Goal: Transaction & Acquisition: Purchase product/service

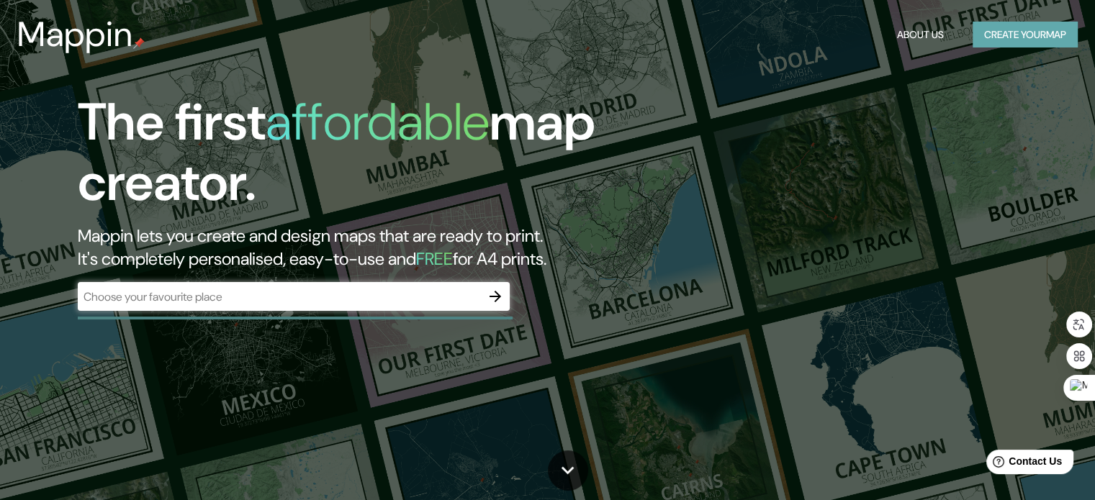
click at [1049, 39] on button "Create your map" at bounding box center [1024, 35] width 105 height 27
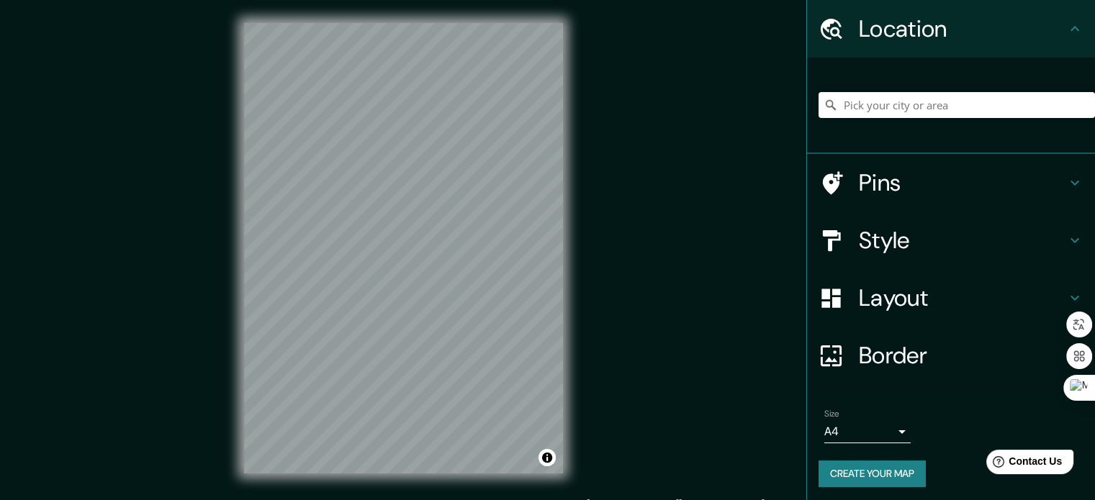
scroll to position [49, 0]
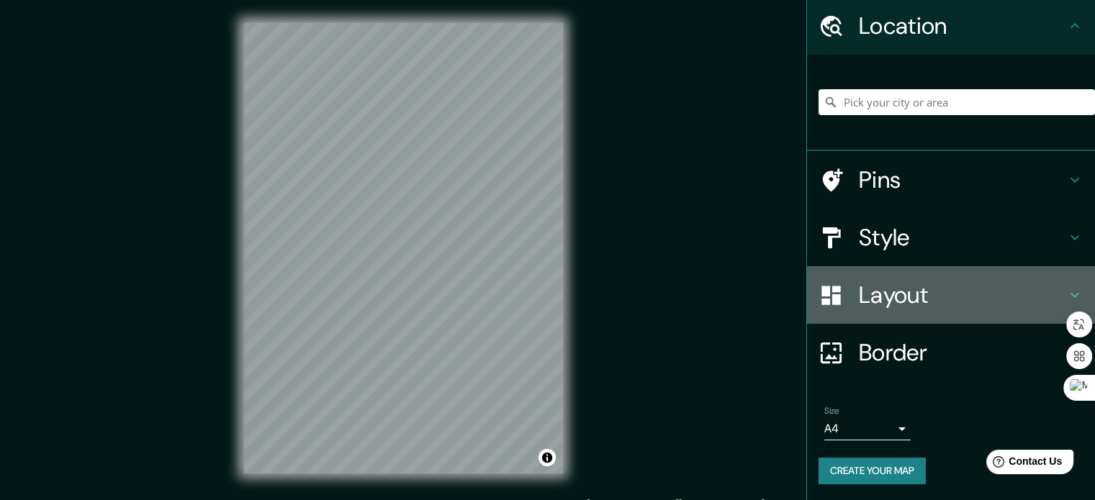
click at [947, 297] on h4 "Layout" at bounding box center [962, 295] width 207 height 29
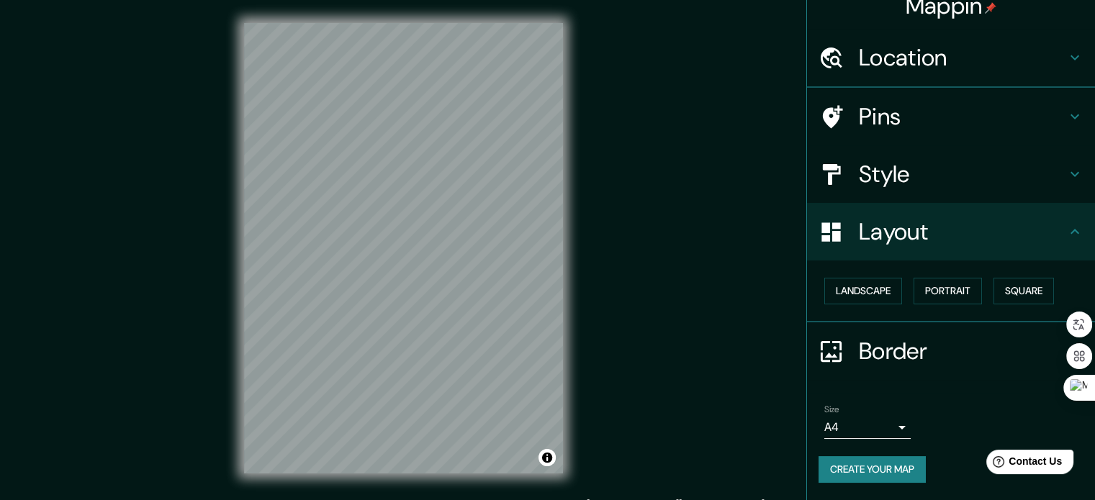
scroll to position [16, 0]
click at [936, 298] on button "Portrait" at bounding box center [947, 292] width 68 height 27
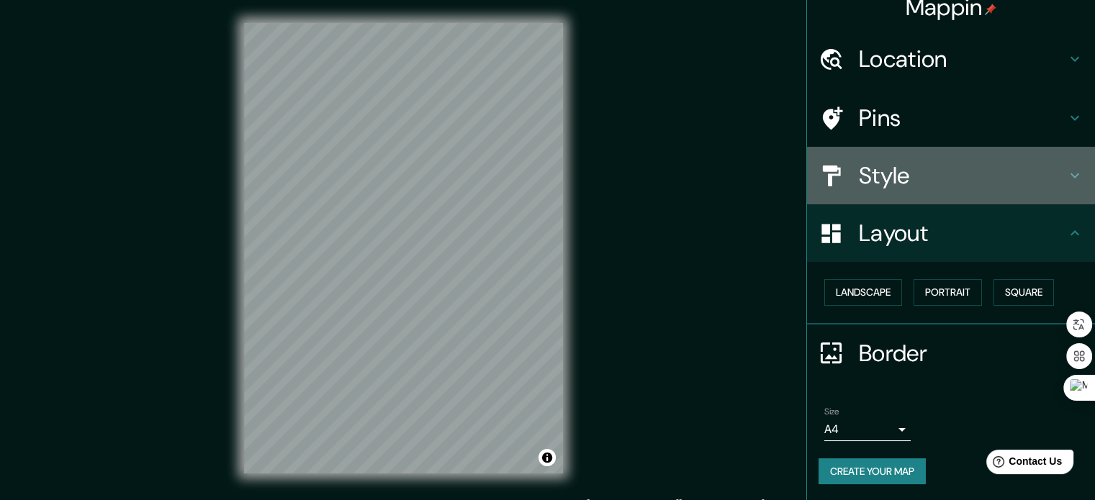
click at [946, 172] on h4 "Style" at bounding box center [962, 175] width 207 height 29
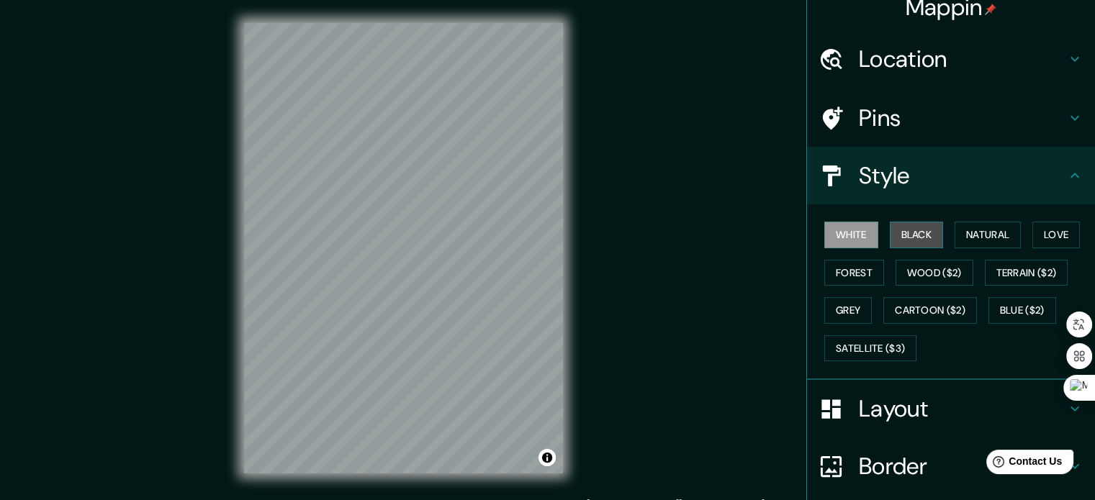
click at [907, 227] on button "Black" at bounding box center [916, 235] width 54 height 27
click at [970, 237] on button "Natural" at bounding box center [987, 235] width 66 height 27
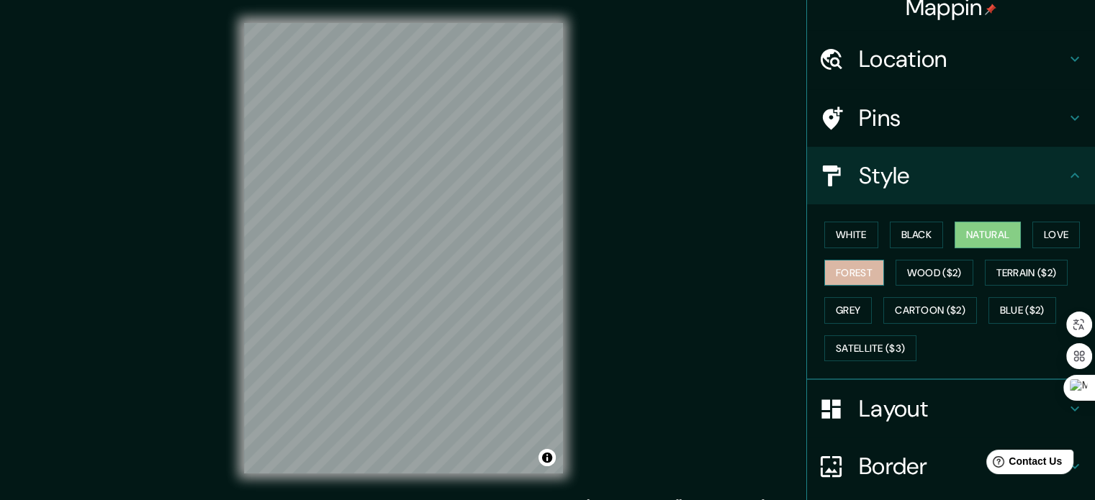
click at [852, 276] on button "Forest" at bounding box center [854, 273] width 60 height 27
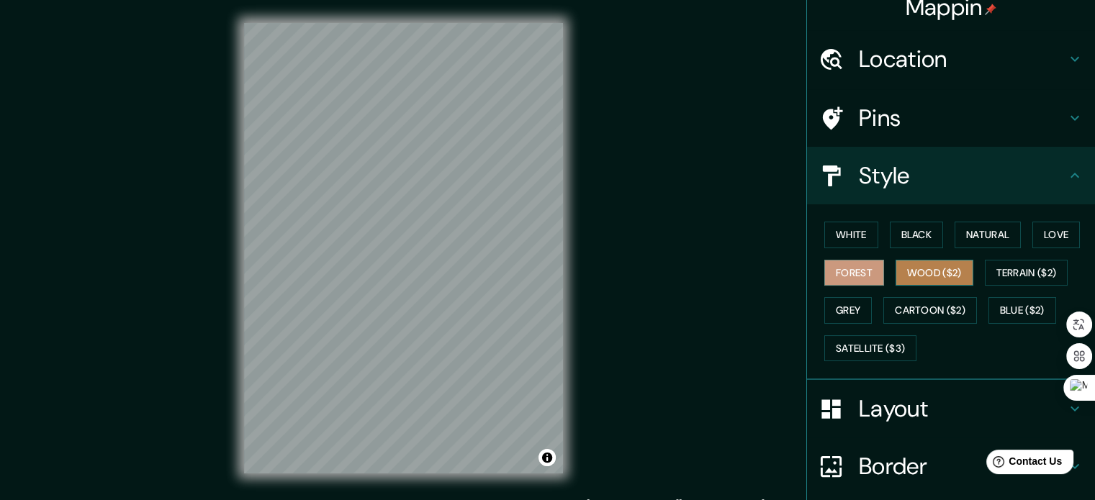
click at [902, 278] on button "Wood ($2)" at bounding box center [934, 273] width 78 height 27
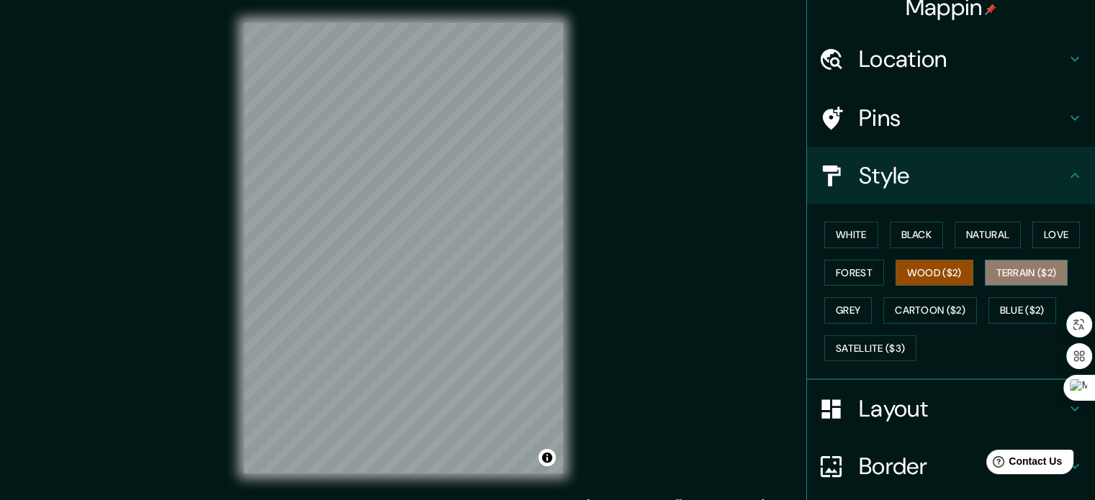
click at [1002, 266] on button "Terrain ($2)" at bounding box center [1025, 273] width 83 height 27
click at [866, 315] on div "White Black Natural Love Forest Wood ($2) Terrain ($2) Grey Cartoon ($2) Blue (…" at bounding box center [956, 291] width 276 height 151
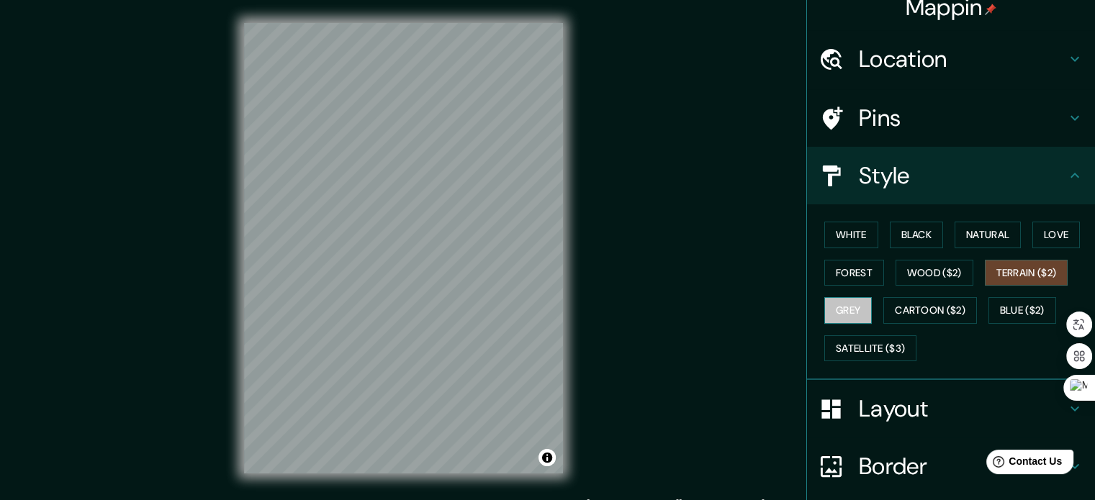
click at [828, 302] on button "Grey" at bounding box center [847, 310] width 47 height 27
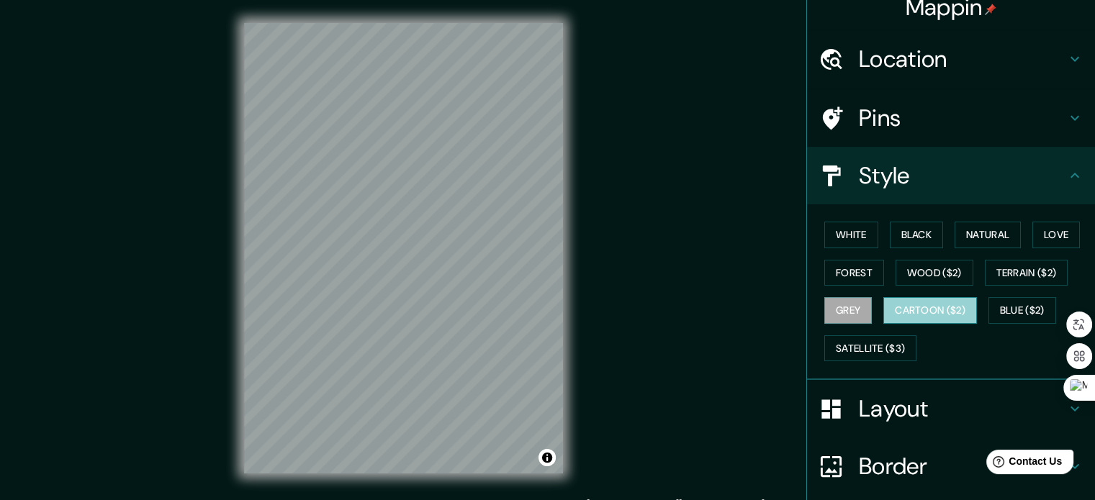
click at [911, 302] on button "Cartoon ($2)" at bounding box center [930, 310] width 94 height 27
click at [860, 232] on button "White" at bounding box center [851, 235] width 54 height 27
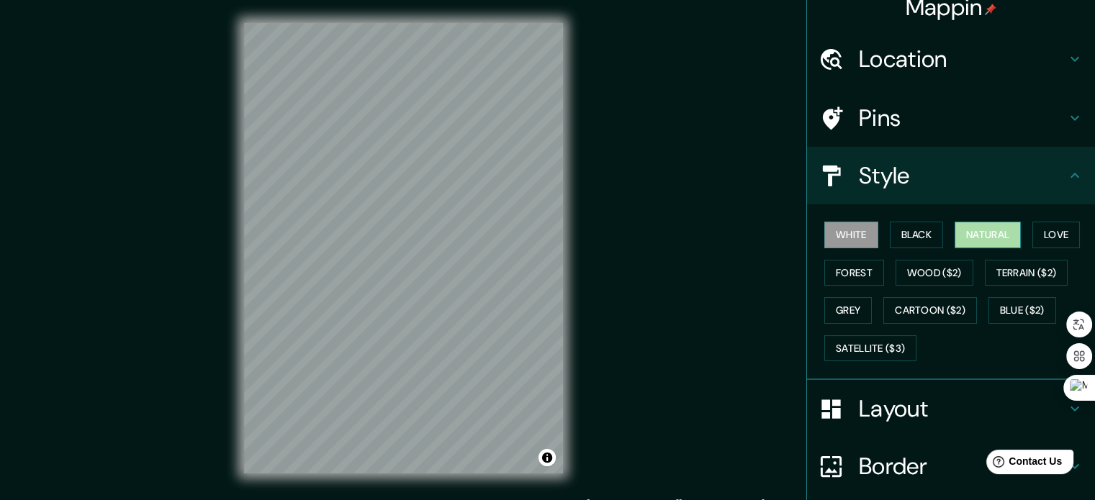
click at [984, 241] on button "Natural" at bounding box center [987, 235] width 66 height 27
